Goal: Transaction & Acquisition: Purchase product/service

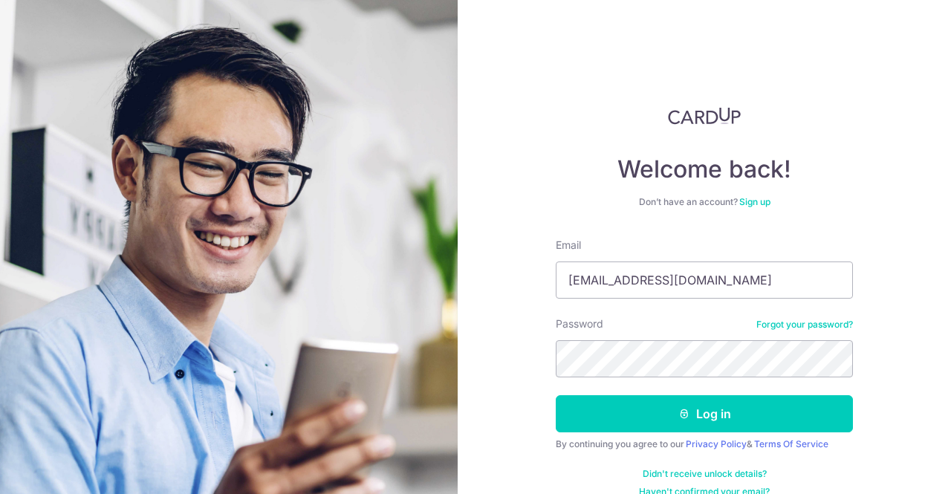
click at [556, 395] on button "Log in" at bounding box center [704, 413] width 297 height 37
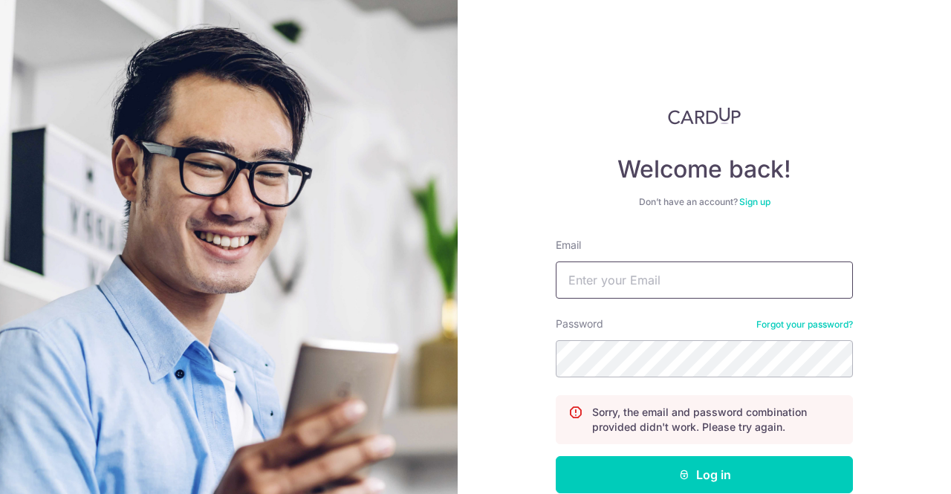
click at [590, 289] on input "Email" at bounding box center [704, 280] width 297 height 37
type input "[EMAIL_ADDRESS][DOMAIN_NAME]"
click at [556, 456] on button "Log in" at bounding box center [704, 474] width 297 height 37
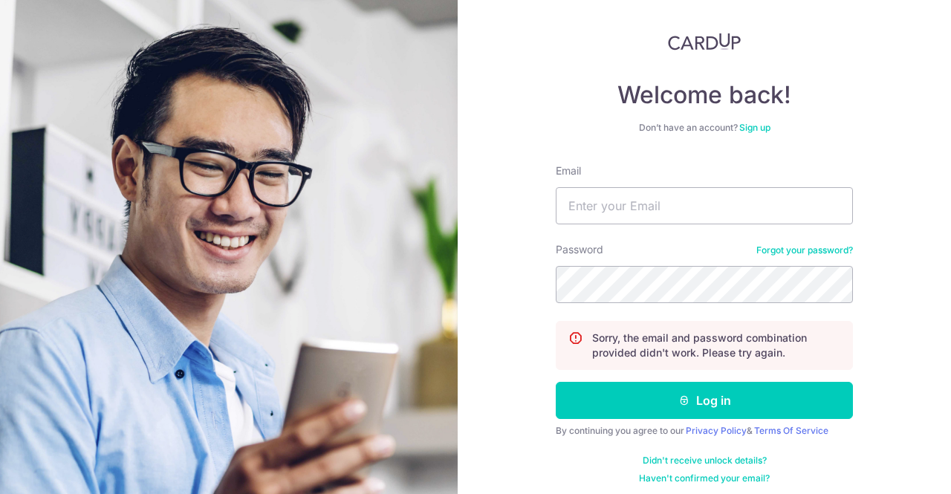
click at [786, 250] on link "Forgot your password?" at bounding box center [805, 251] width 97 height 12
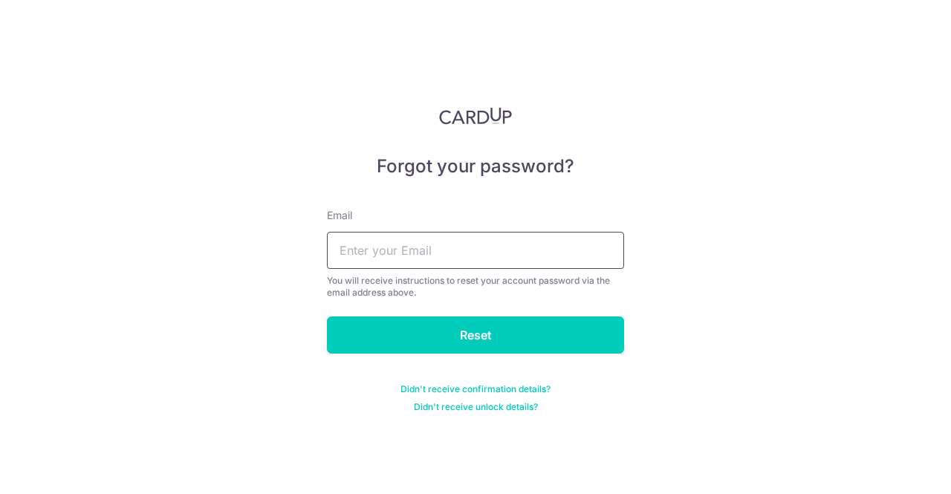
click at [532, 261] on input "text" at bounding box center [475, 250] width 297 height 37
type input "[EMAIL_ADDRESS][DOMAIN_NAME]"
click at [327, 317] on input "Reset" at bounding box center [475, 335] width 297 height 37
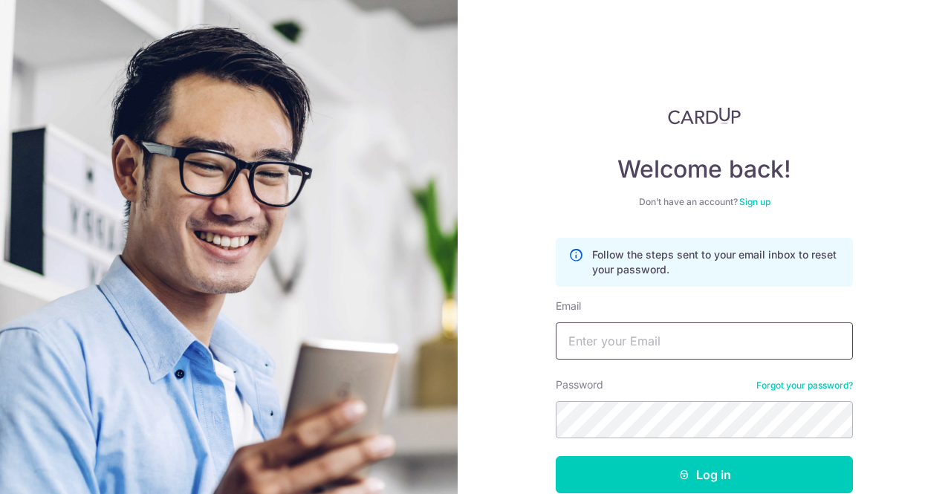
click at [626, 333] on input "Email" at bounding box center [704, 341] width 297 height 37
type input "[EMAIL_ADDRESS][DOMAIN_NAME]"
click at [556, 456] on button "Log in" at bounding box center [704, 474] width 297 height 37
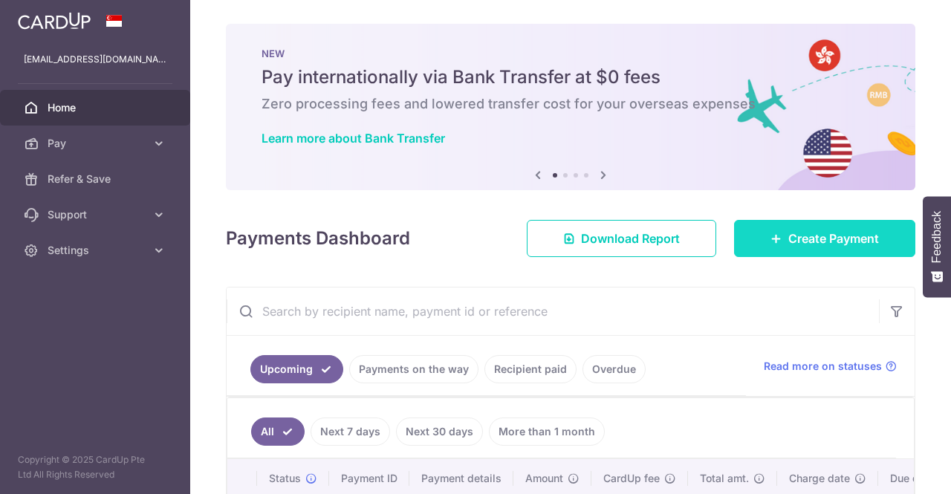
click at [789, 245] on span "Create Payment" at bounding box center [834, 239] width 91 height 18
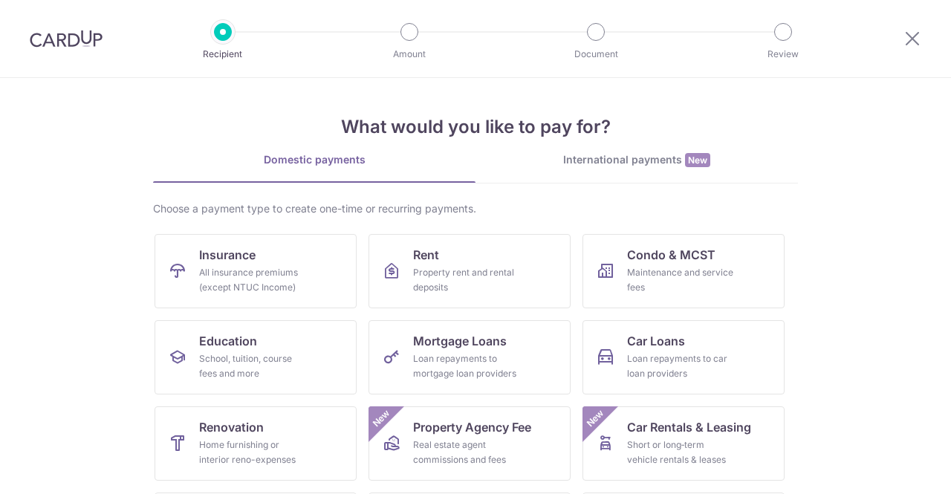
scroll to position [74, 0]
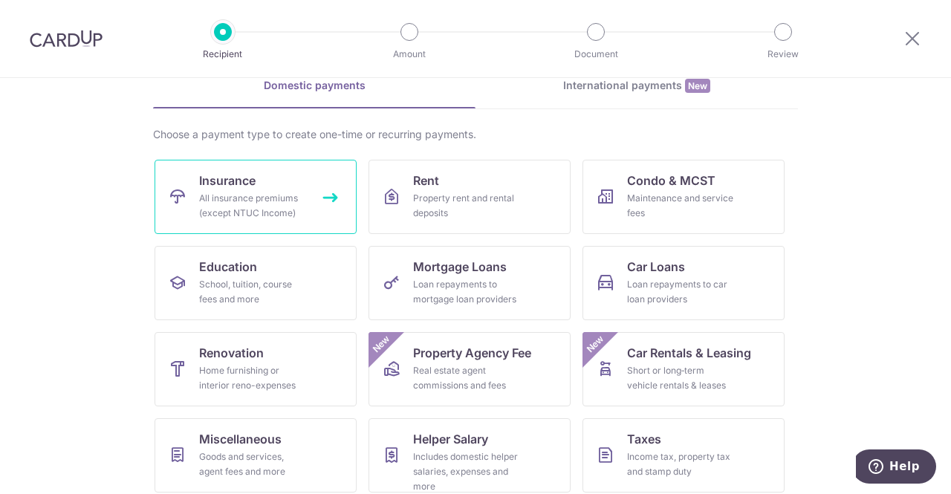
click at [290, 191] on div "All insurance premiums (except NTUC Income)" at bounding box center [252, 206] width 107 height 30
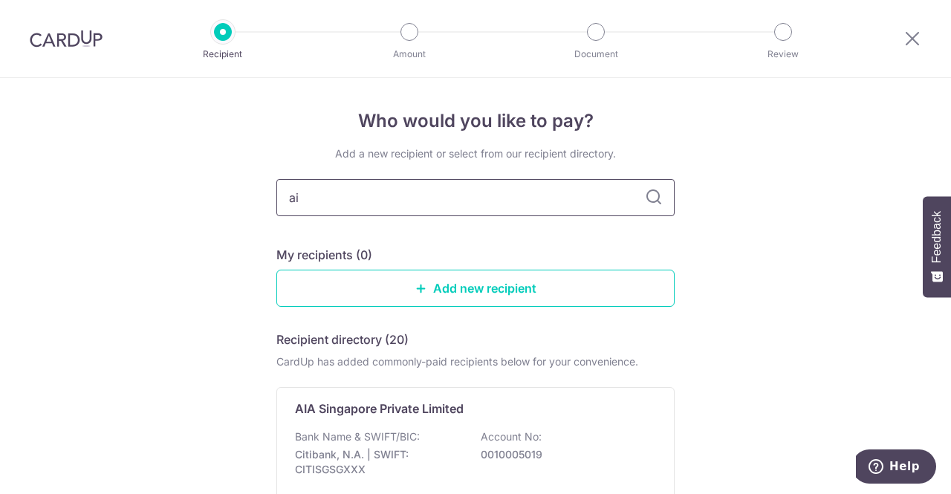
type input "aia"
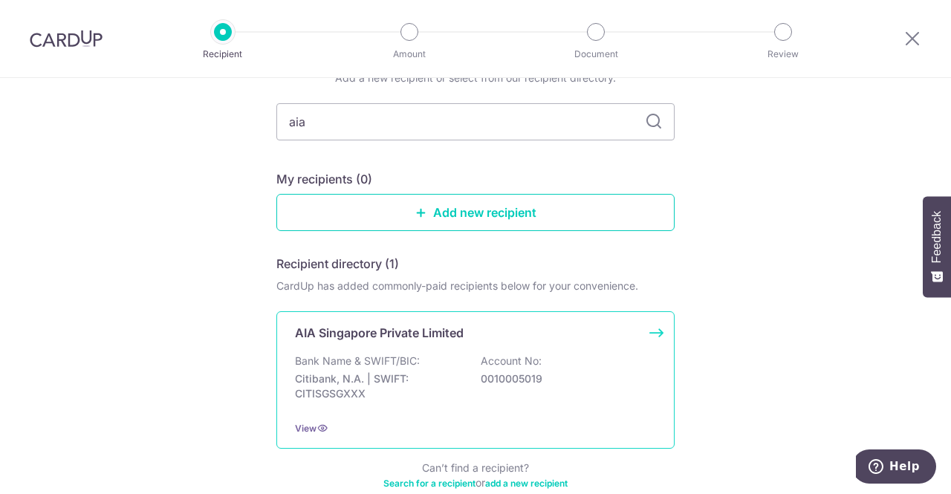
scroll to position [158, 0]
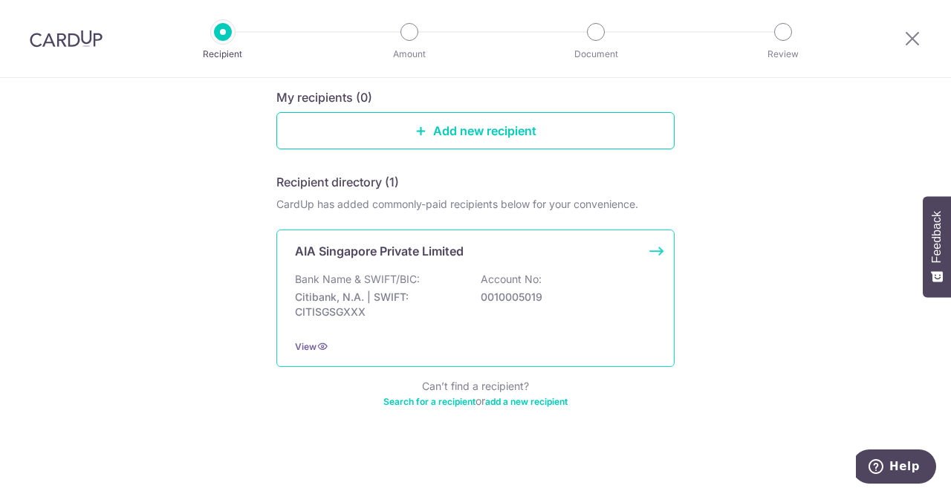
click at [553, 272] on div "Bank Name & SWIFT/BIC: Citibank, N.A. | SWIFT: CITISGSGXXX Account No: 00100050…" at bounding box center [475, 299] width 361 height 55
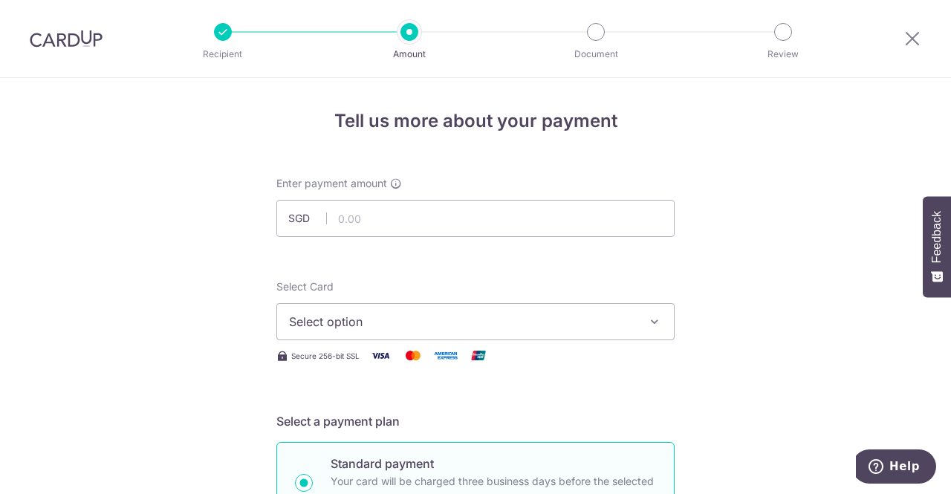
click at [608, 319] on span "Select option" at bounding box center [462, 322] width 346 height 18
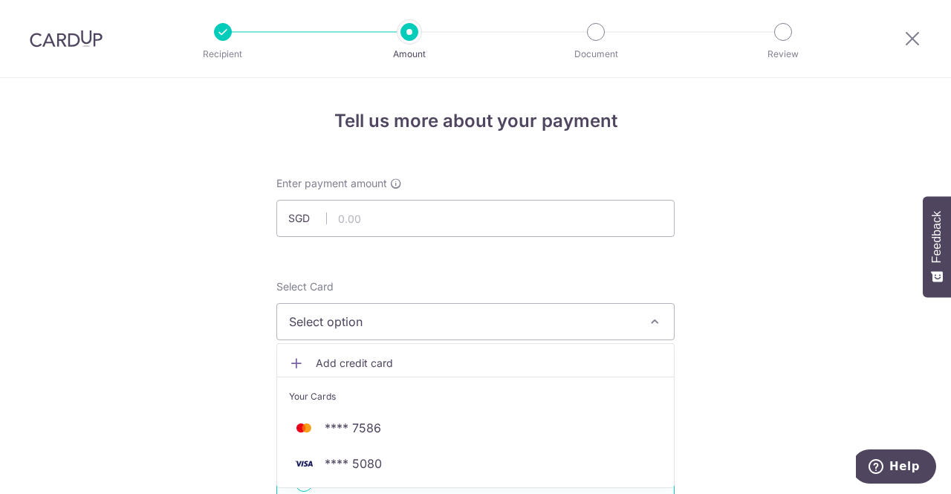
click at [607, 319] on span "Select option" at bounding box center [462, 322] width 346 height 18
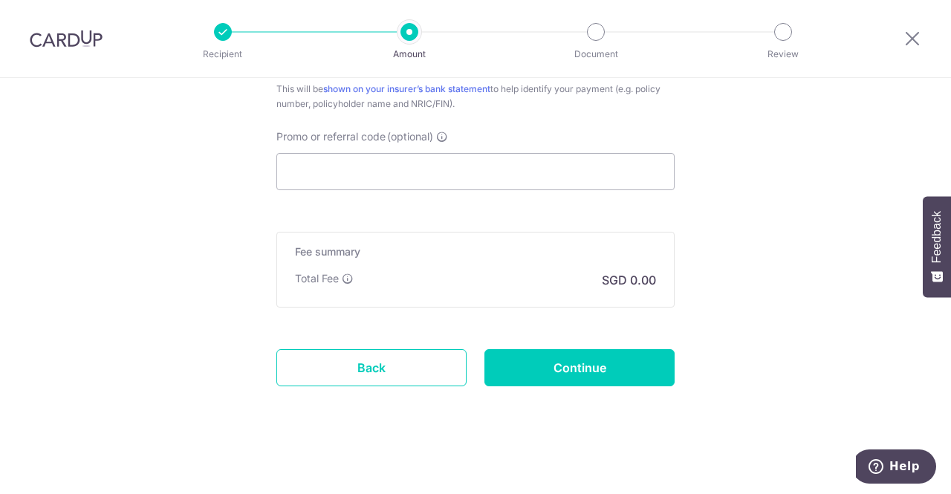
scroll to position [851, 0]
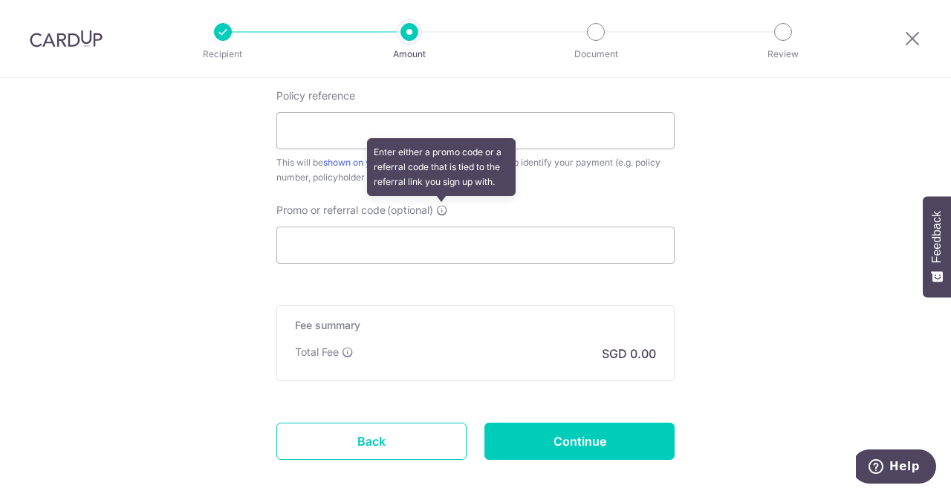
click at [440, 205] on icon at bounding box center [442, 210] width 12 height 12
click at [440, 227] on input "Promo or referral code (optional) Enter either a promo code or a referral code …" at bounding box center [475, 245] width 398 height 37
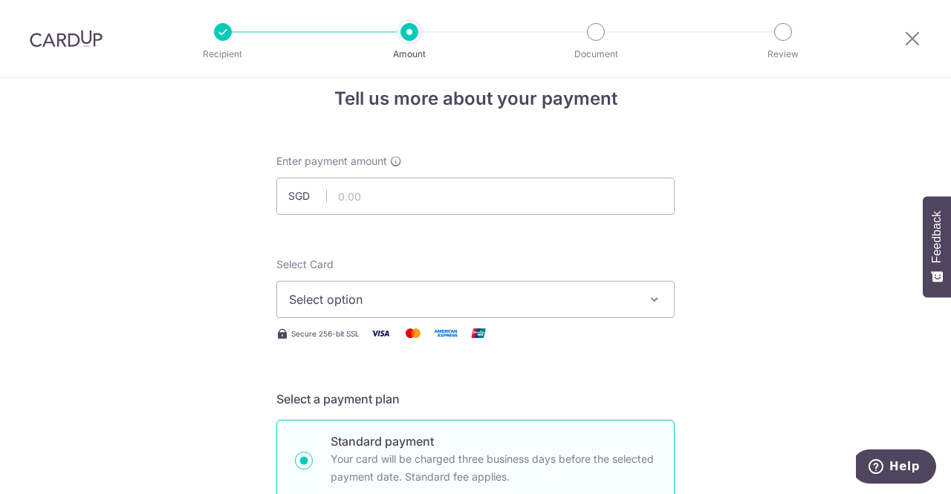
scroll to position [0, 0]
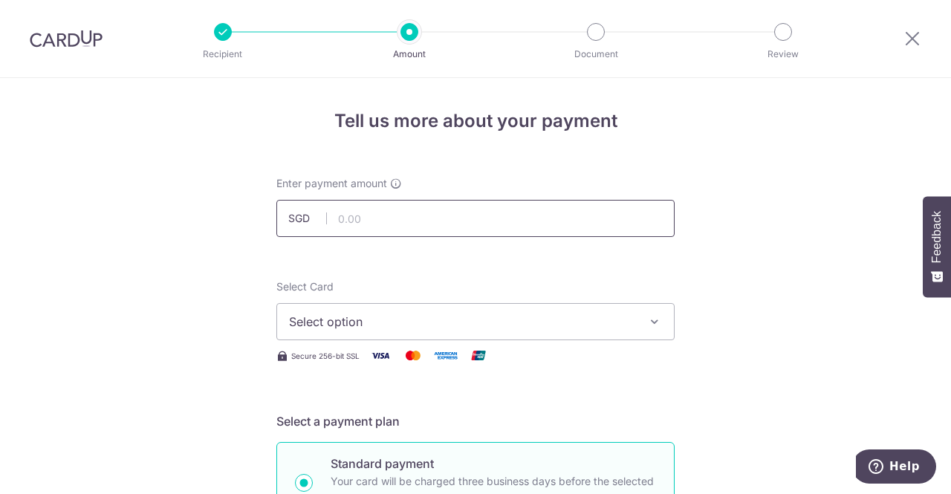
click at [388, 221] on input "text" at bounding box center [475, 218] width 398 height 37
click at [382, 214] on input "text" at bounding box center [475, 218] width 398 height 37
type input "12,231.00"
click at [372, 320] on span "Select option" at bounding box center [462, 322] width 346 height 18
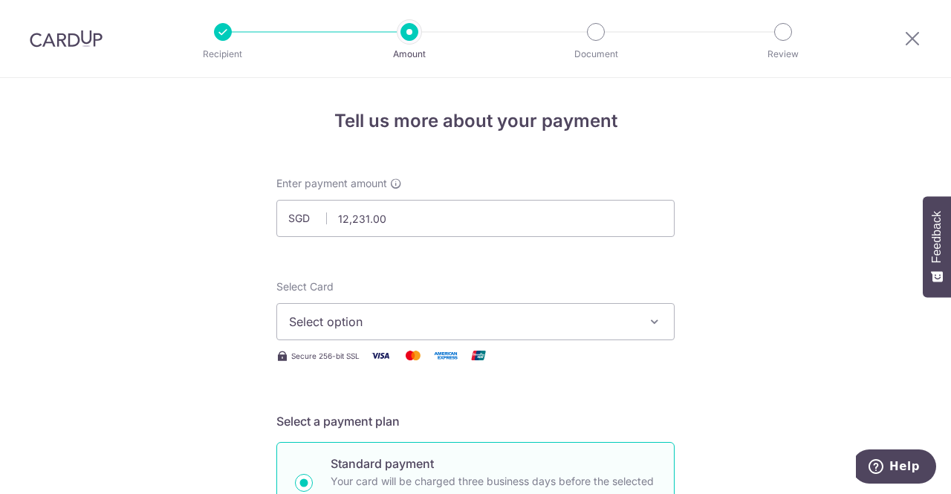
click at [375, 322] on span "Select option" at bounding box center [462, 322] width 346 height 18
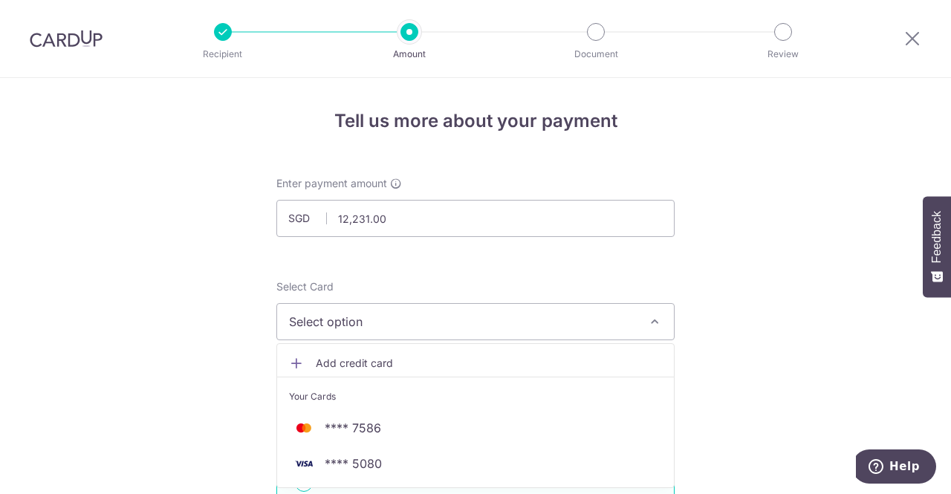
click at [370, 356] on span "Add credit card" at bounding box center [489, 363] width 346 height 15
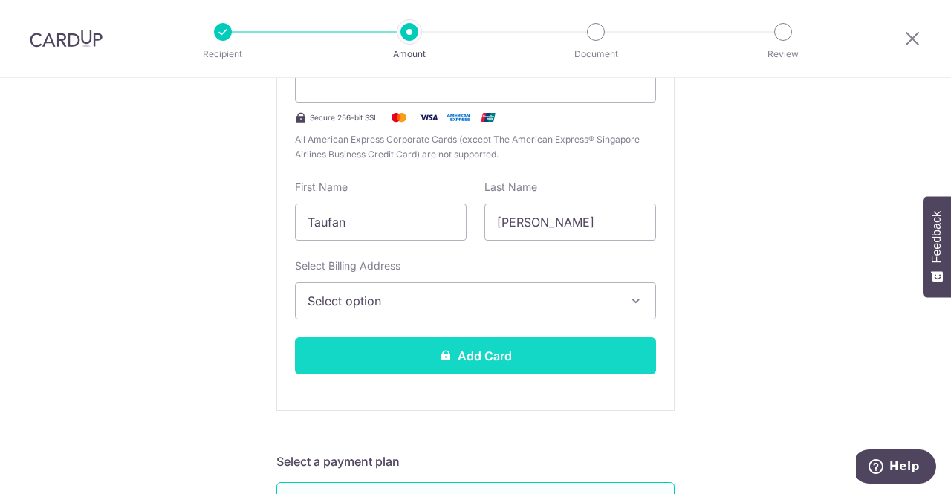
scroll to position [372, 0]
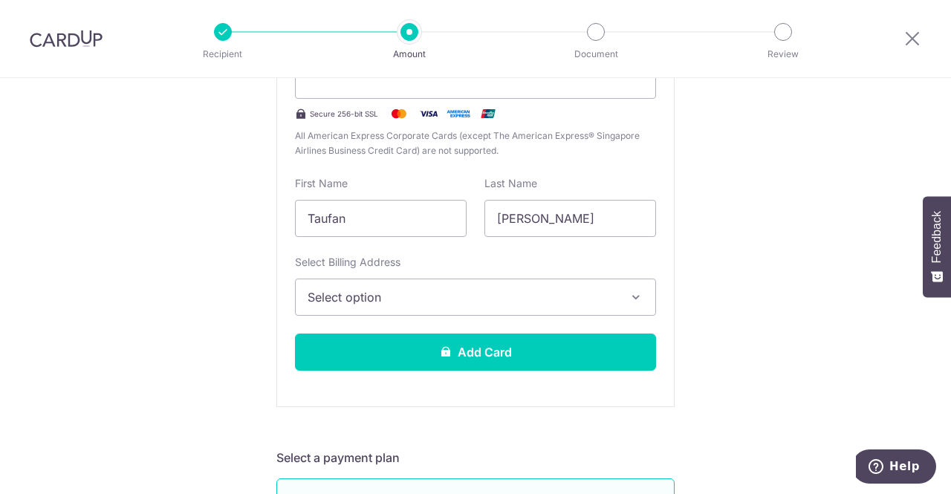
click at [416, 300] on span "Select option" at bounding box center [462, 297] width 309 height 18
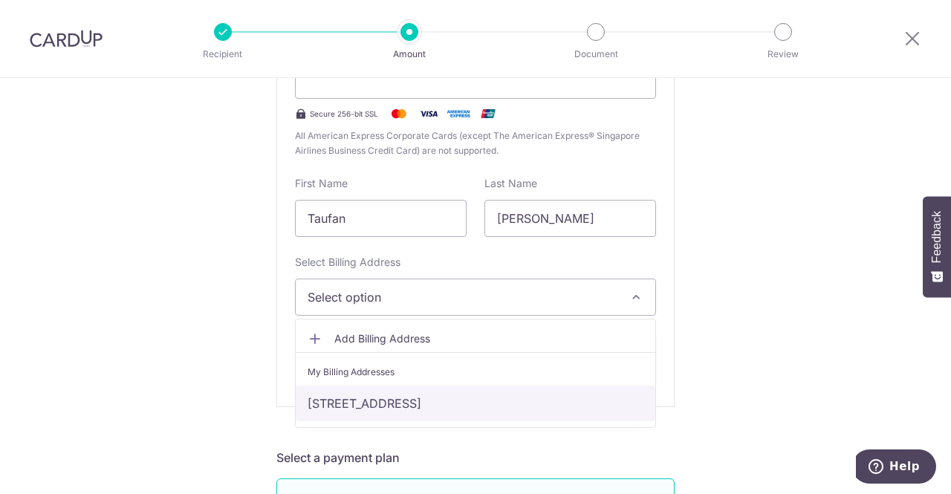
click at [420, 396] on link "61 bright hill drive, 18-03 bishan point, Singapore, Singapore-579653" at bounding box center [476, 404] width 360 height 36
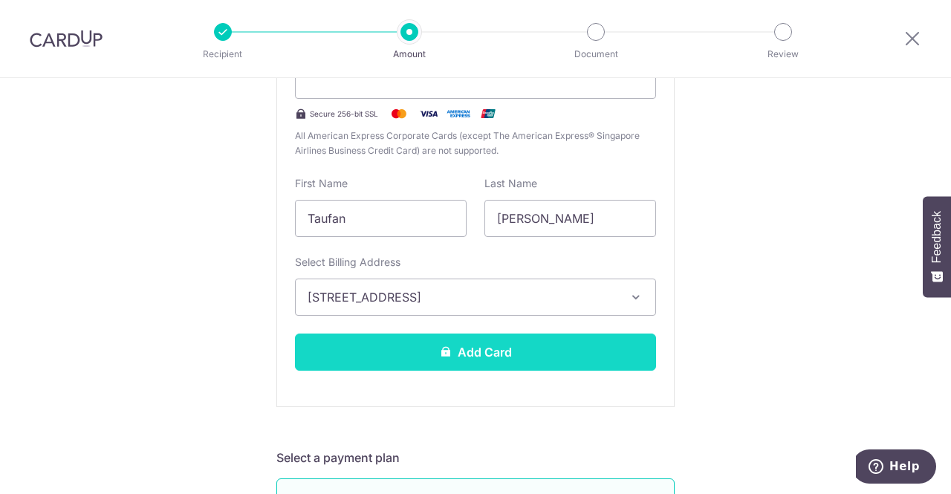
click at [479, 346] on button "Add Card" at bounding box center [475, 352] width 361 height 37
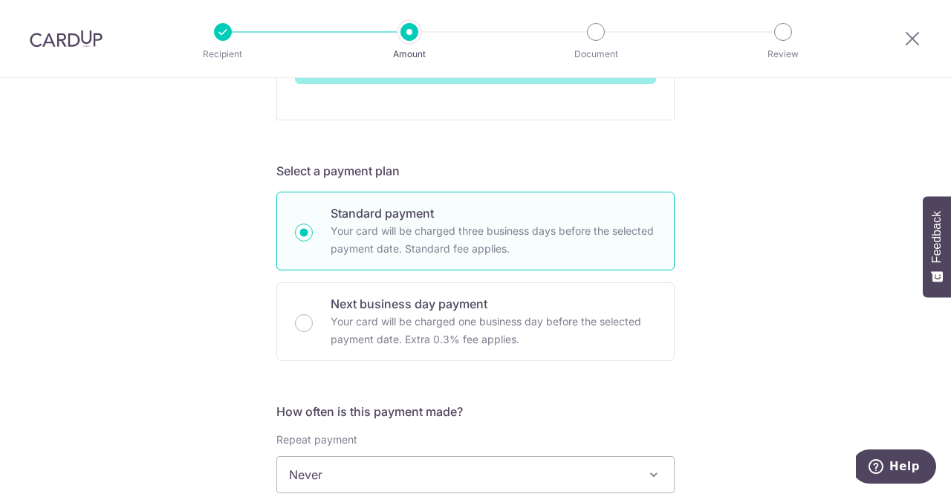
scroll to position [669, 0]
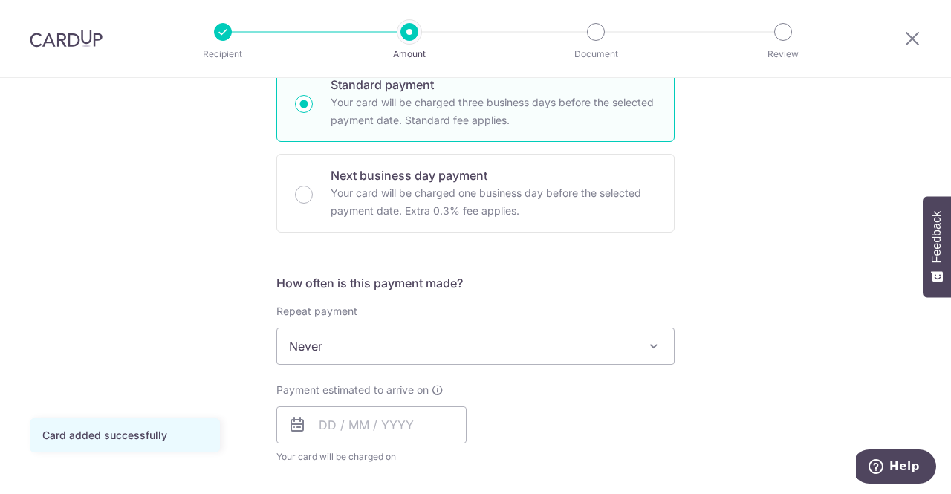
scroll to position [372, 0]
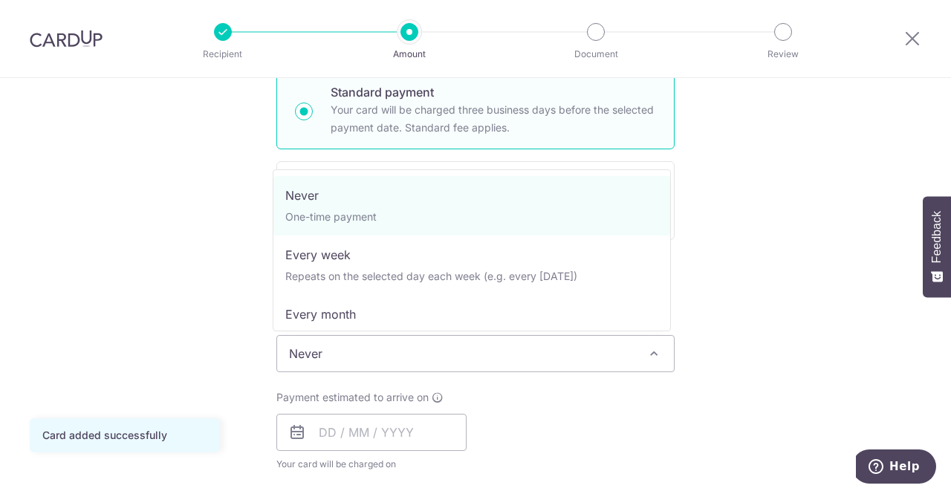
click at [388, 356] on span "Never" at bounding box center [475, 354] width 397 height 36
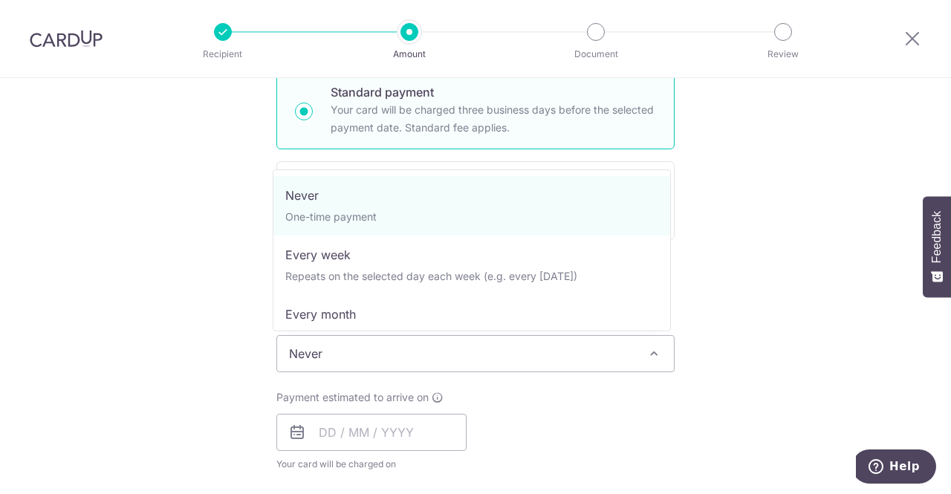
click at [388, 356] on span "Never" at bounding box center [475, 354] width 397 height 36
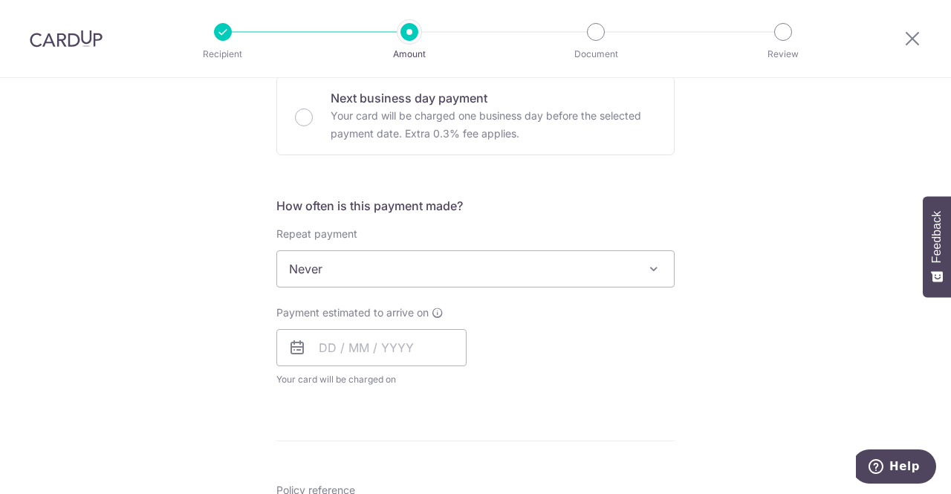
scroll to position [520, 0]
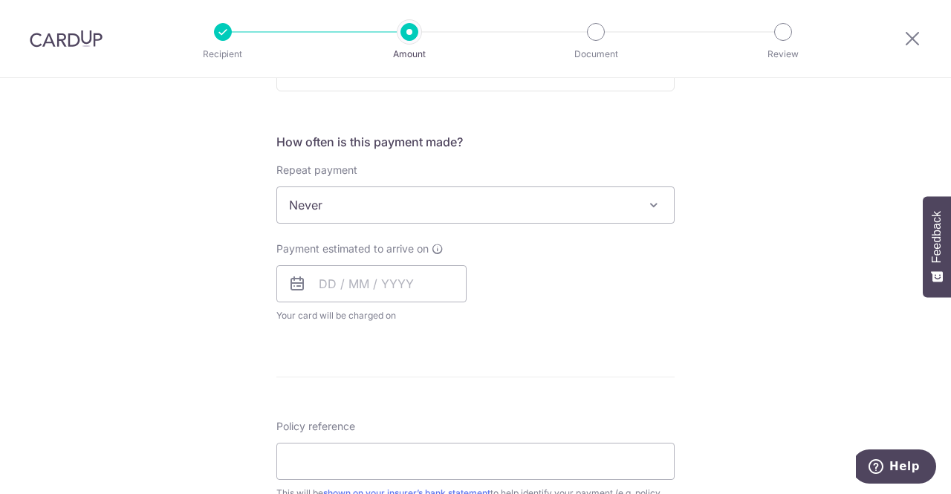
click at [401, 213] on span "Never" at bounding box center [475, 205] width 397 height 36
click at [361, 289] on input "text" at bounding box center [371, 283] width 190 height 37
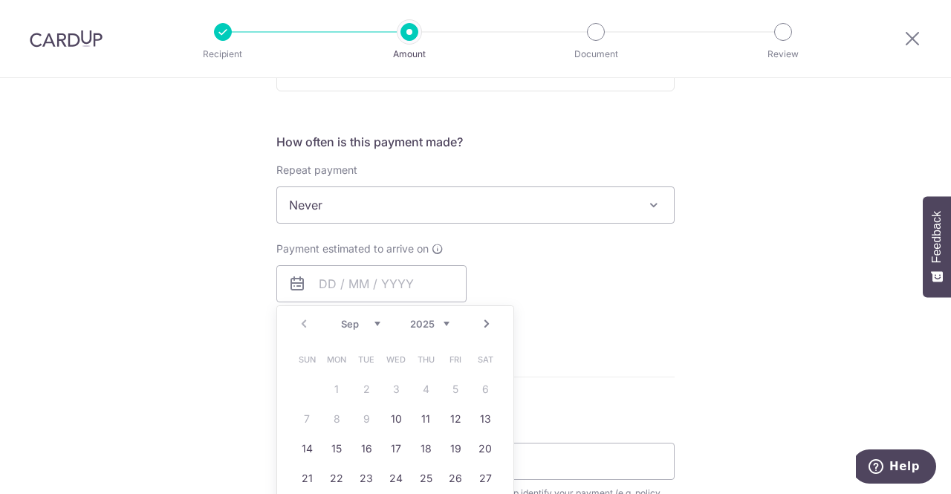
click at [363, 416] on table "Sun Mon Tue Wed Thu Fri Sat 1 2 3 4 5 6 7 8 9 10 11 12 13 14 15 16 17 18 19 20 …" at bounding box center [396, 434] width 208 height 178
click at [386, 415] on link "10" at bounding box center [396, 419] width 24 height 24
type input "10/09/2025"
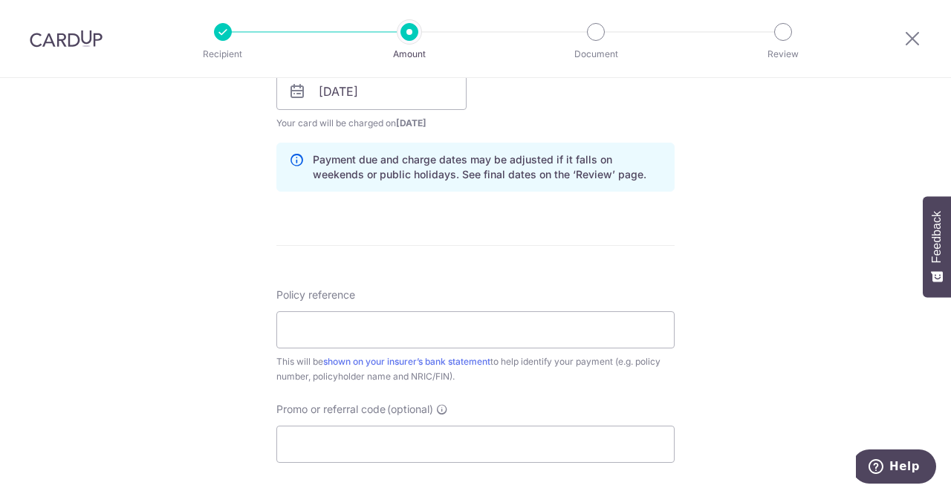
scroll to position [743, 0]
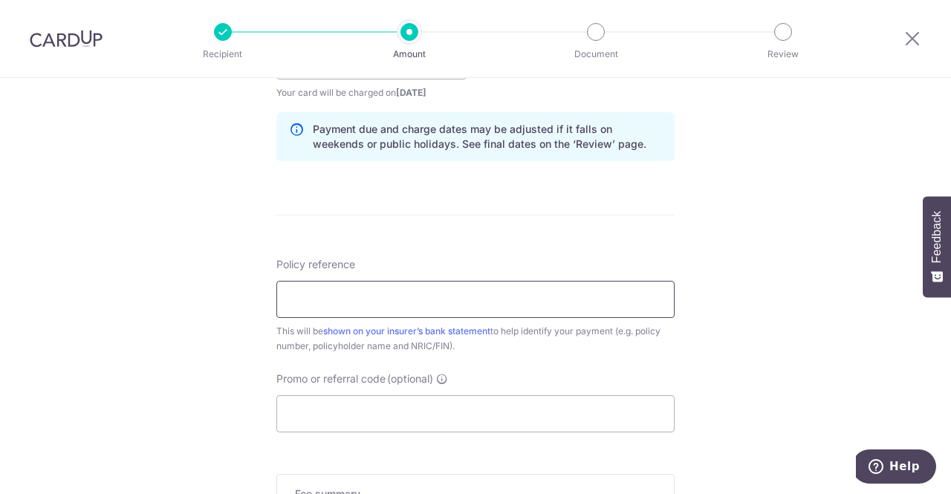
click at [505, 297] on input "Policy reference" at bounding box center [475, 299] width 398 height 37
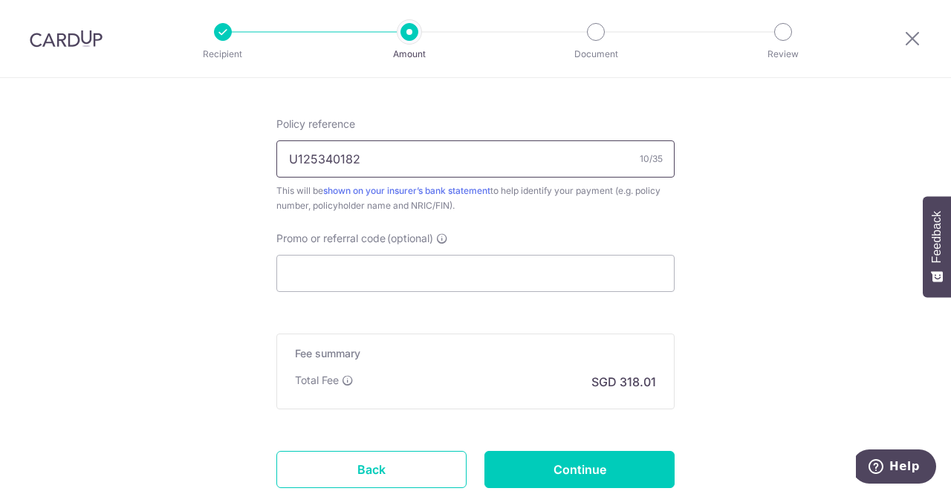
scroll to position [892, 0]
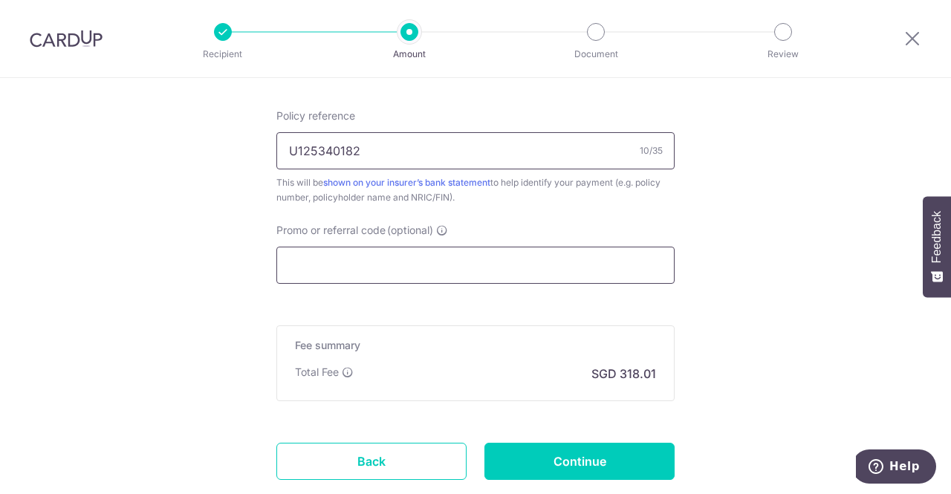
type input "U125340182"
click at [392, 261] on input "Promo or referral code (optional)" at bounding box center [475, 265] width 398 height 37
paste input "OFF225"
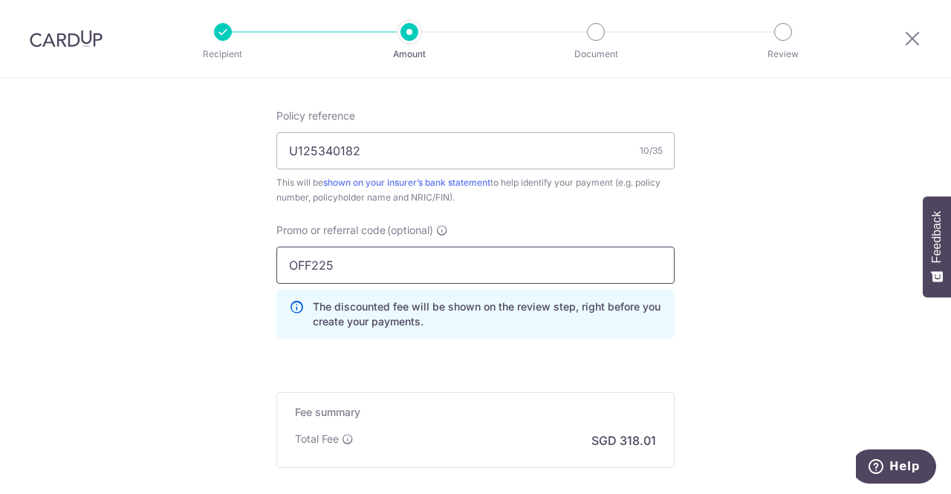
type input "OFF225"
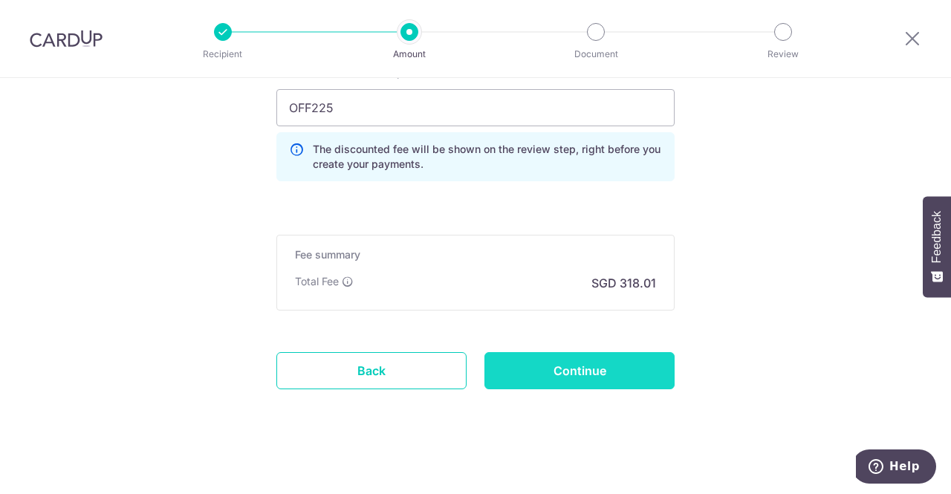
scroll to position [1052, 0]
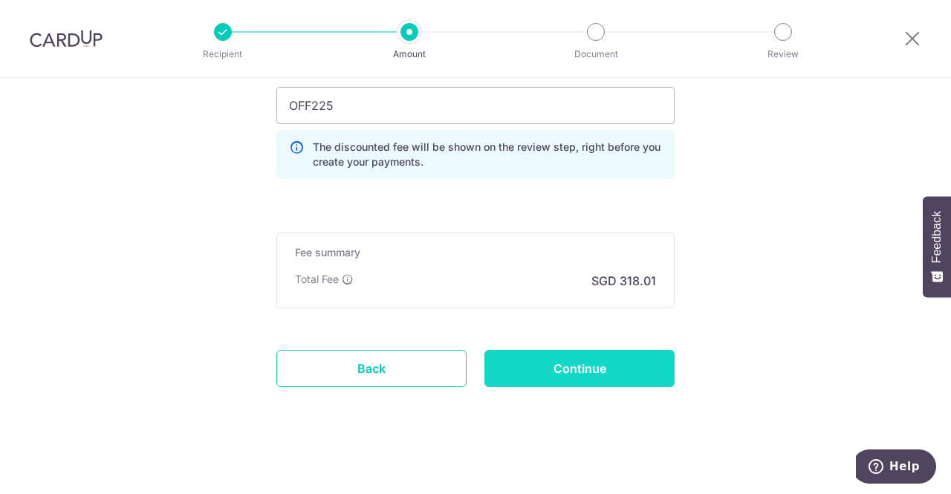
click at [568, 355] on input "Continue" at bounding box center [580, 368] width 190 height 37
type input "Create Schedule"
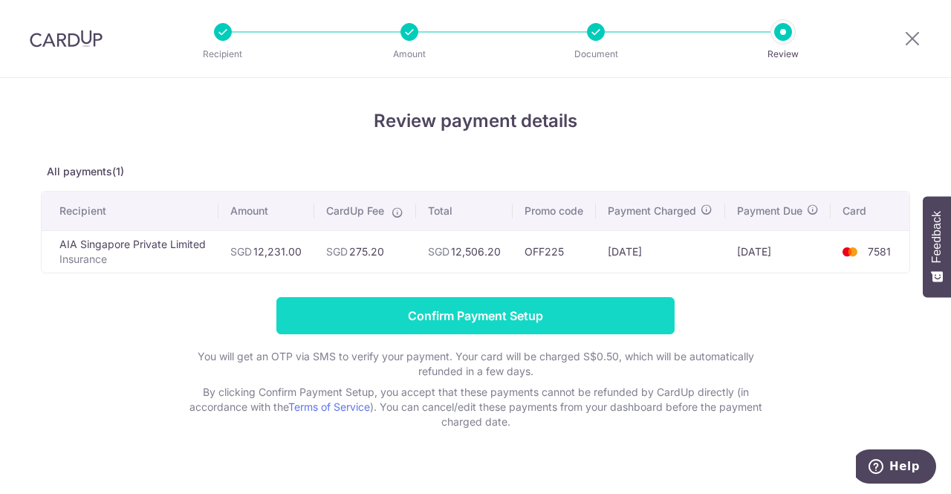
click at [447, 321] on input "Confirm Payment Setup" at bounding box center [475, 315] width 398 height 37
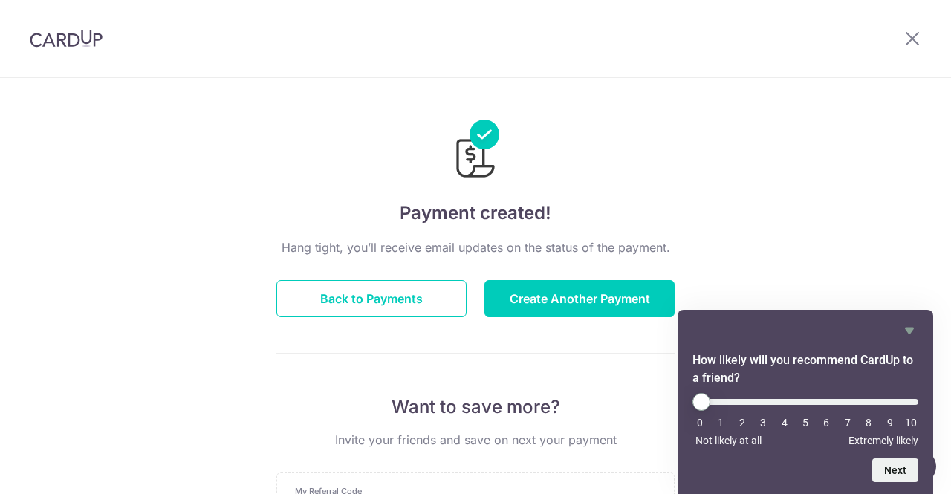
click at [890, 249] on div "Payment created! Hang tight, you’ll receive email updates on the status of the …" at bounding box center [475, 475] width 951 height 794
click at [381, 289] on button "Back to Payments" at bounding box center [371, 298] width 190 height 37
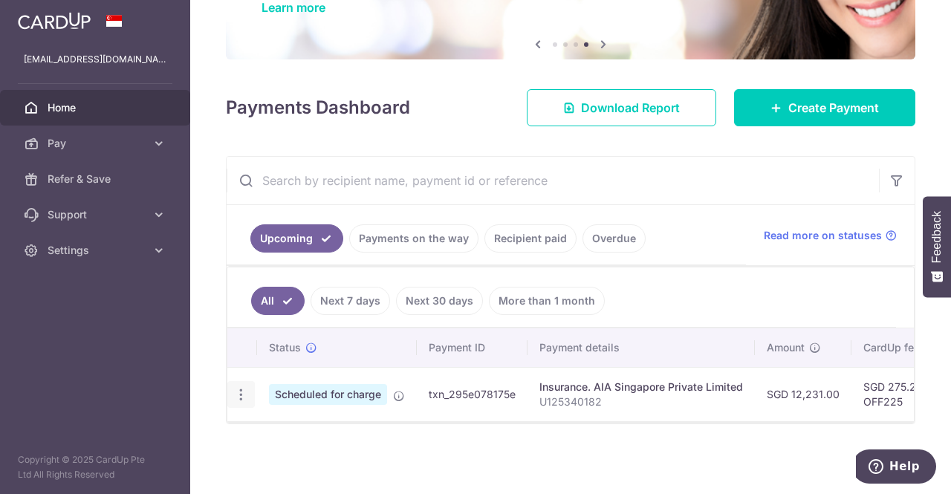
click at [239, 387] on icon "button" at bounding box center [241, 395] width 16 height 16
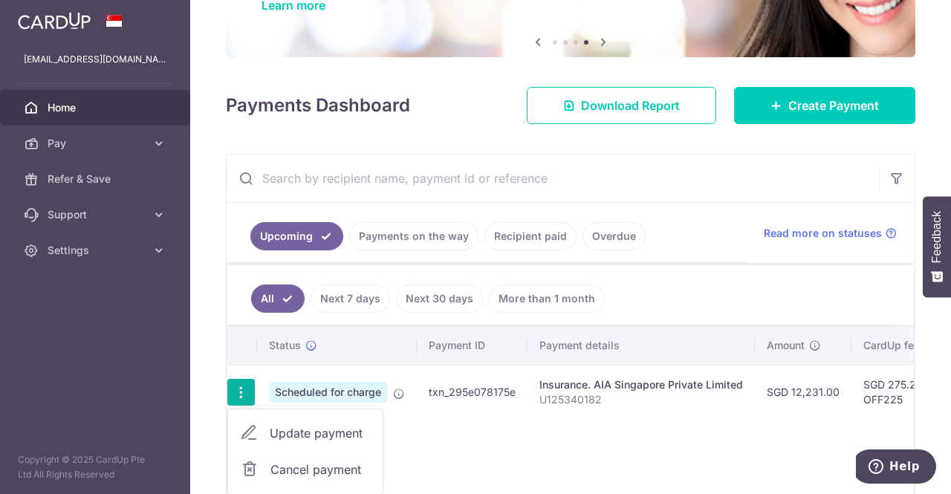
click at [297, 461] on span "Cancel payment" at bounding box center [321, 470] width 100 height 18
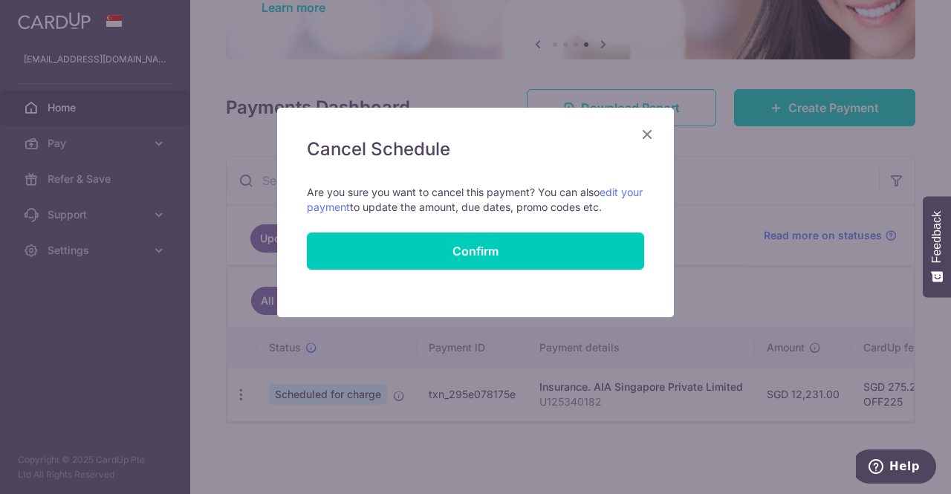
click at [651, 130] on icon "Close" at bounding box center [647, 134] width 18 height 19
